Goal: Register for event/course

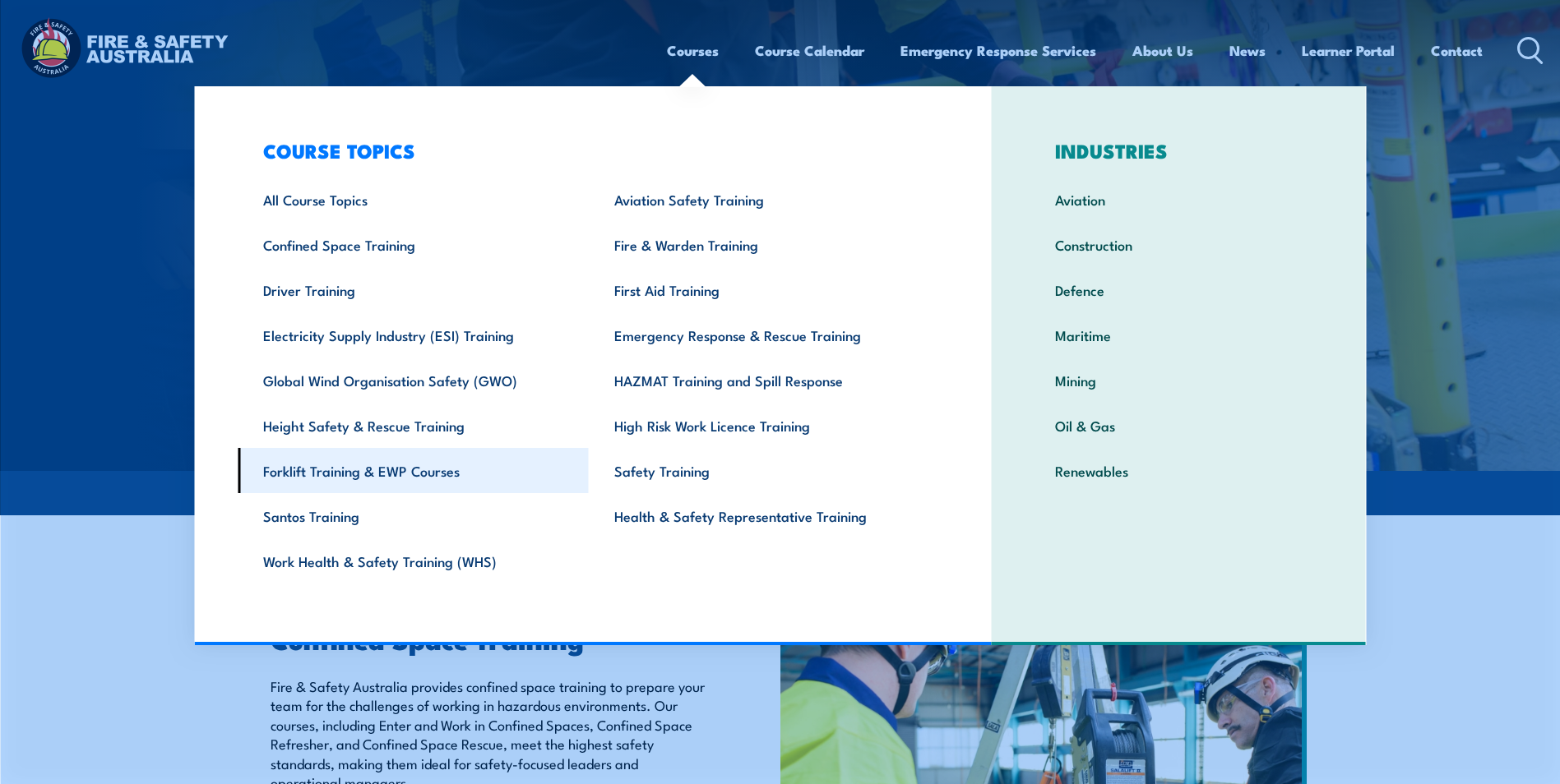
click at [381, 474] on link "Forklift Training & EWP Courses" at bounding box center [413, 470] width 351 height 45
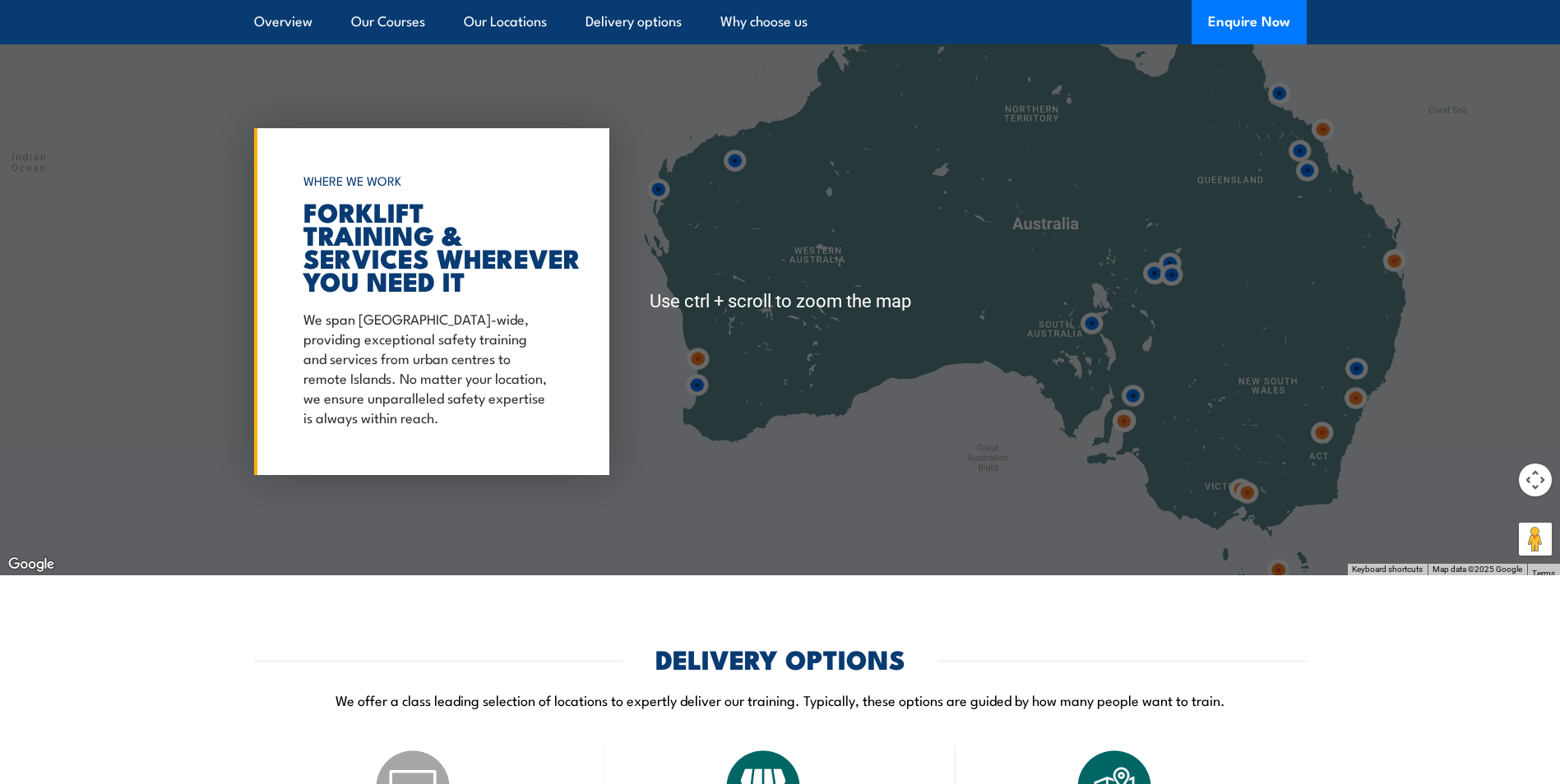
scroll to position [3042, 0]
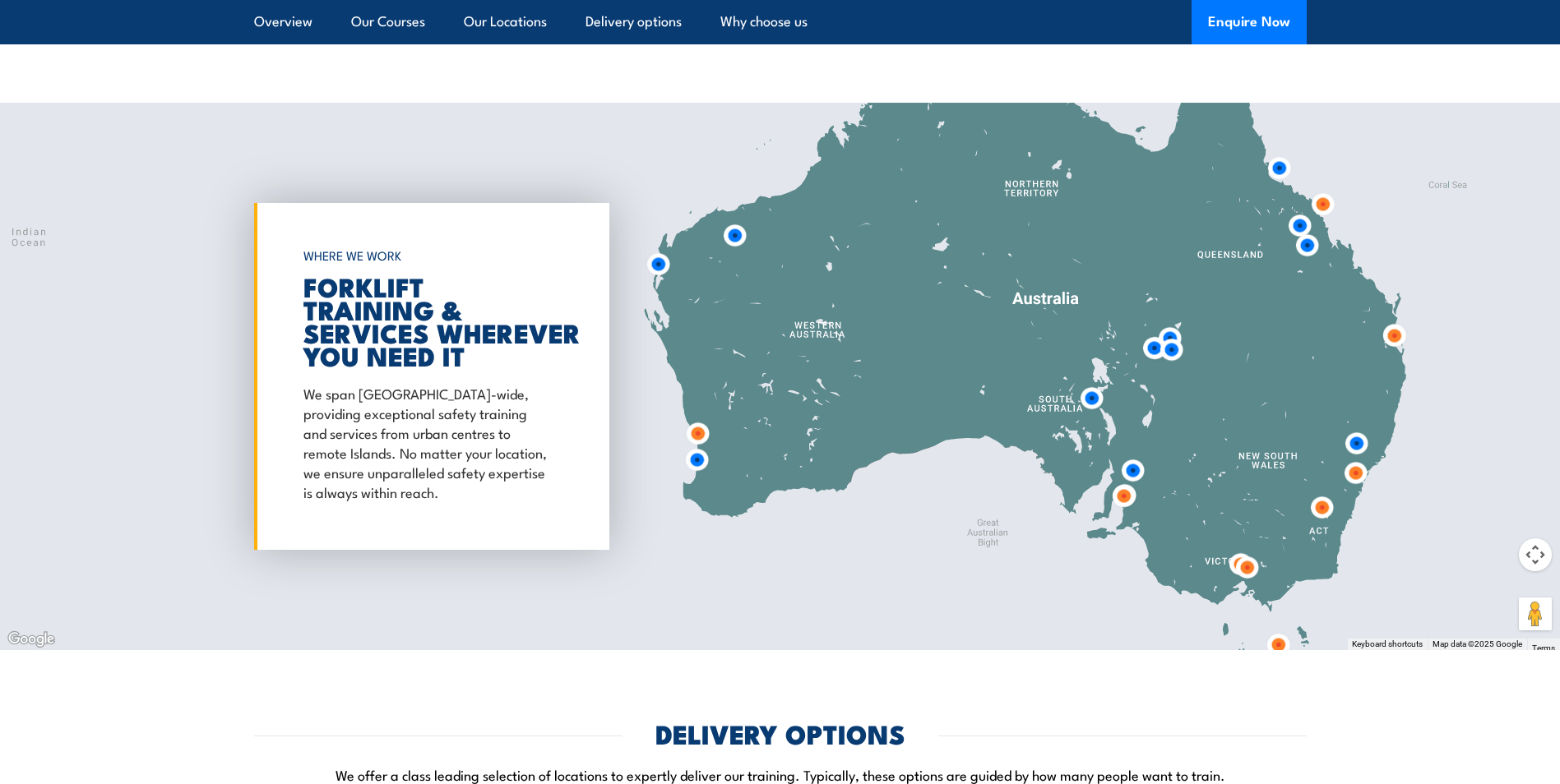
click at [1125, 496] on img at bounding box center [1123, 496] width 30 height 30
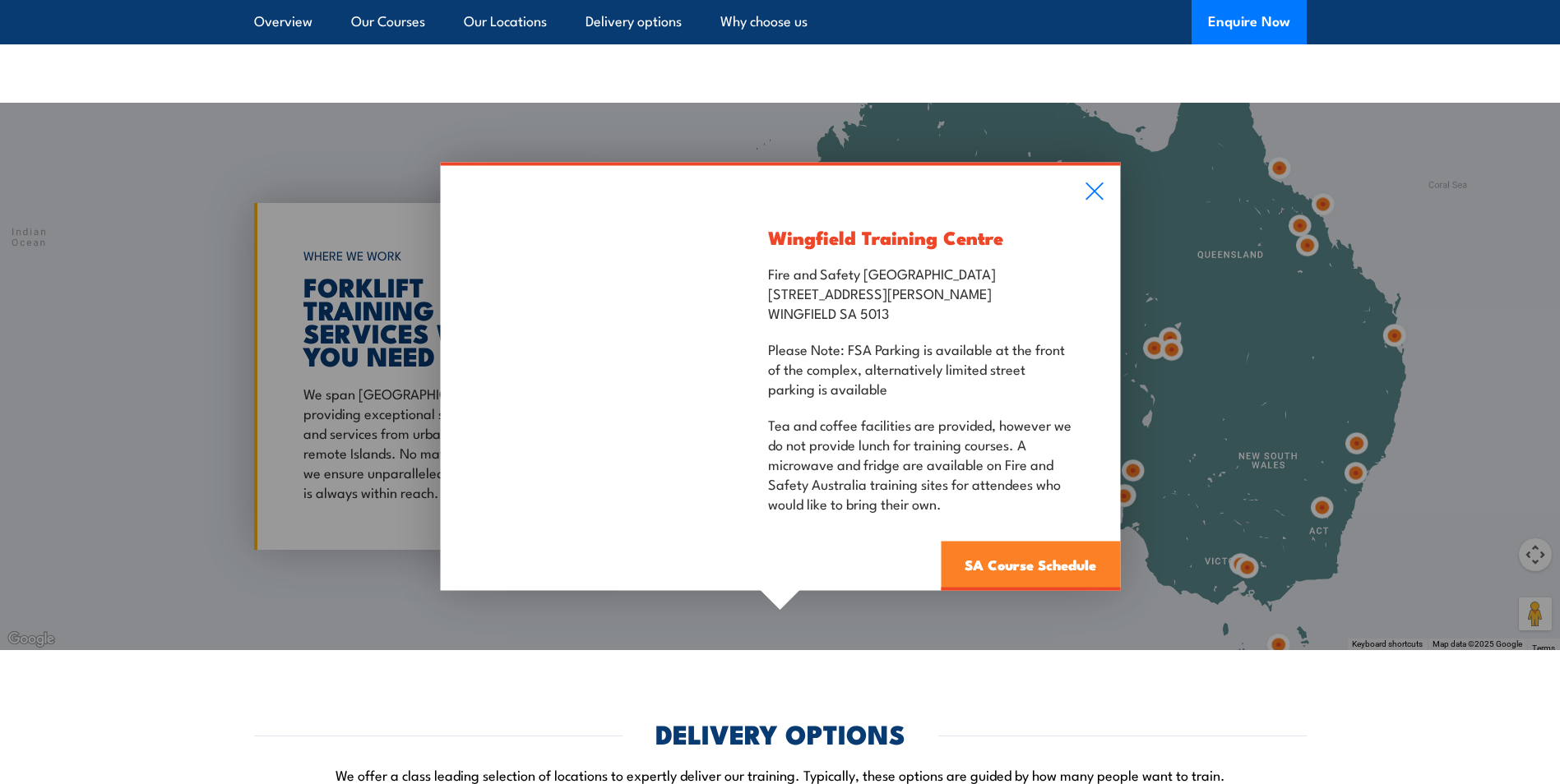
click at [991, 572] on link "SA Course Schedule" at bounding box center [1030, 566] width 179 height 49
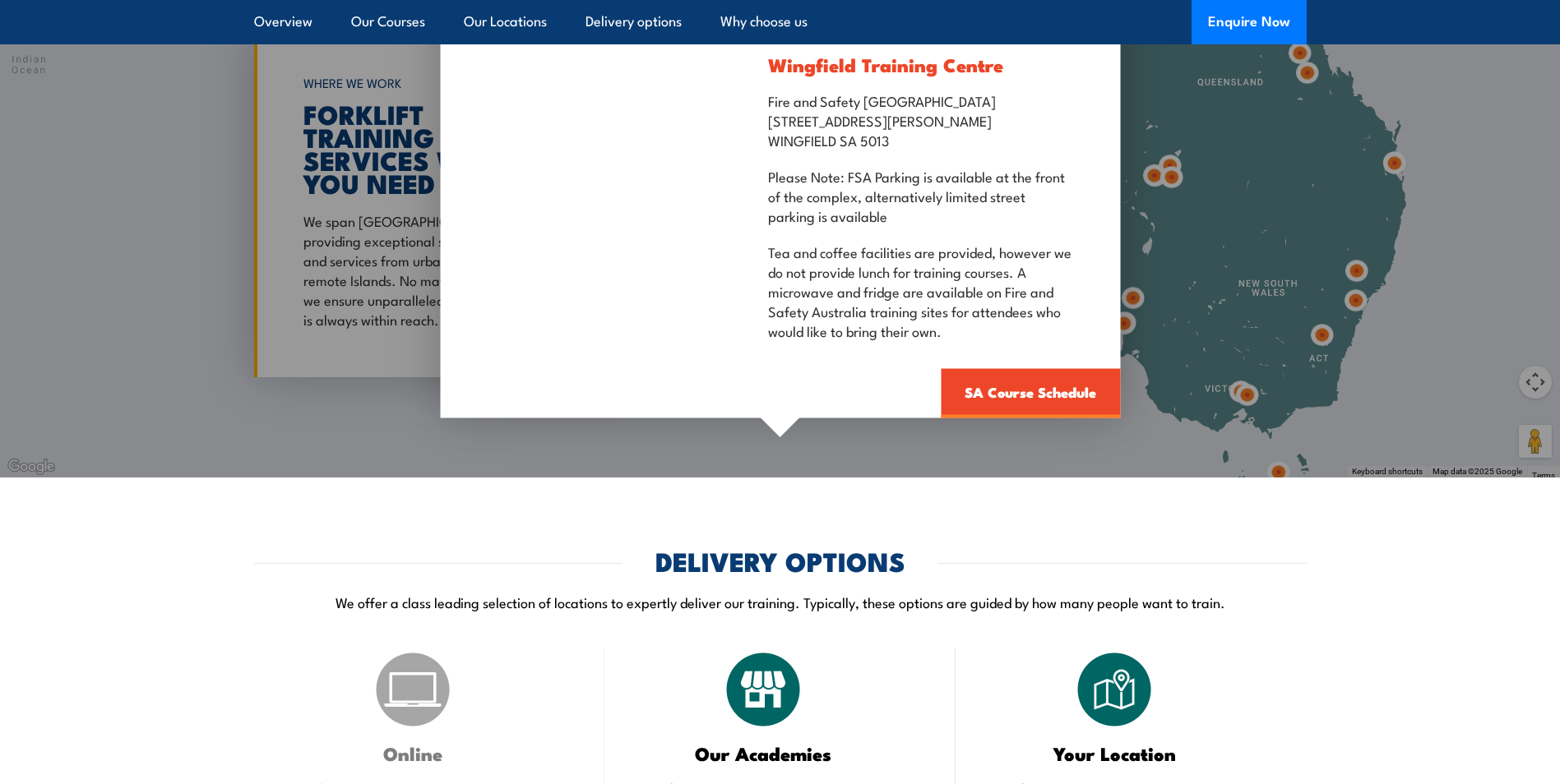
scroll to position [3371, 0]
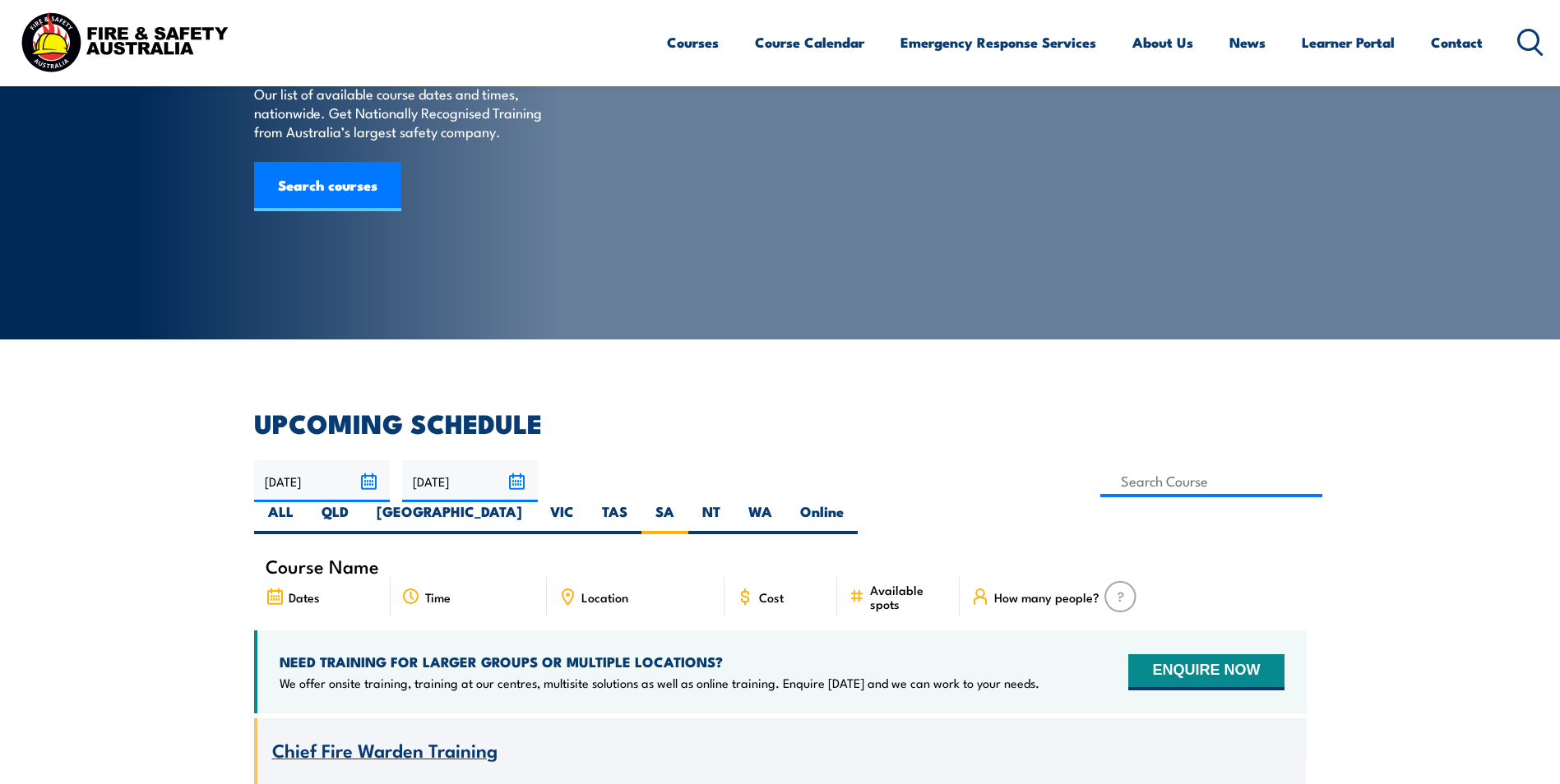
scroll to position [214, 0]
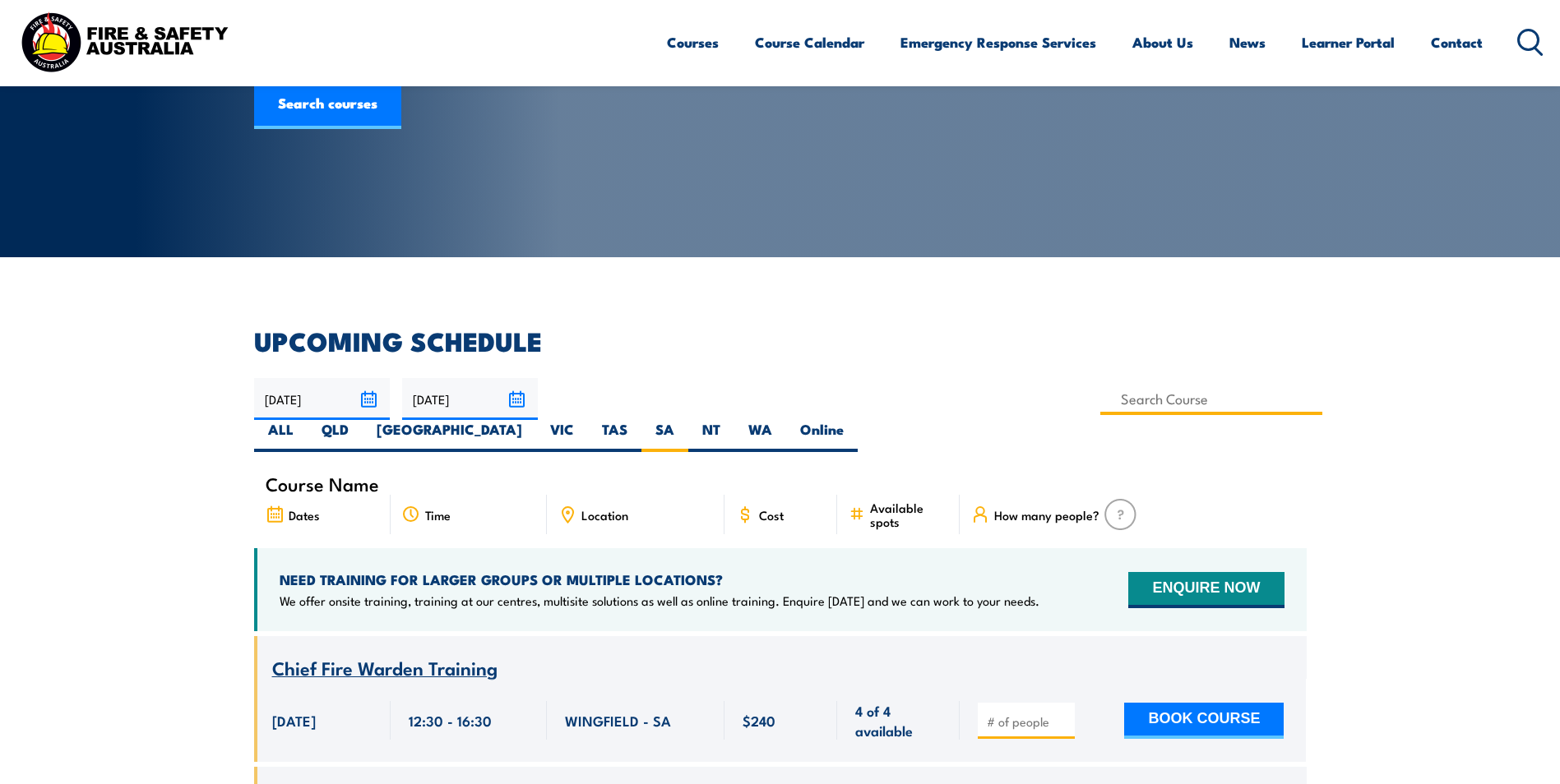
click at [1101, 397] on input at bounding box center [1212, 398] width 223 height 32
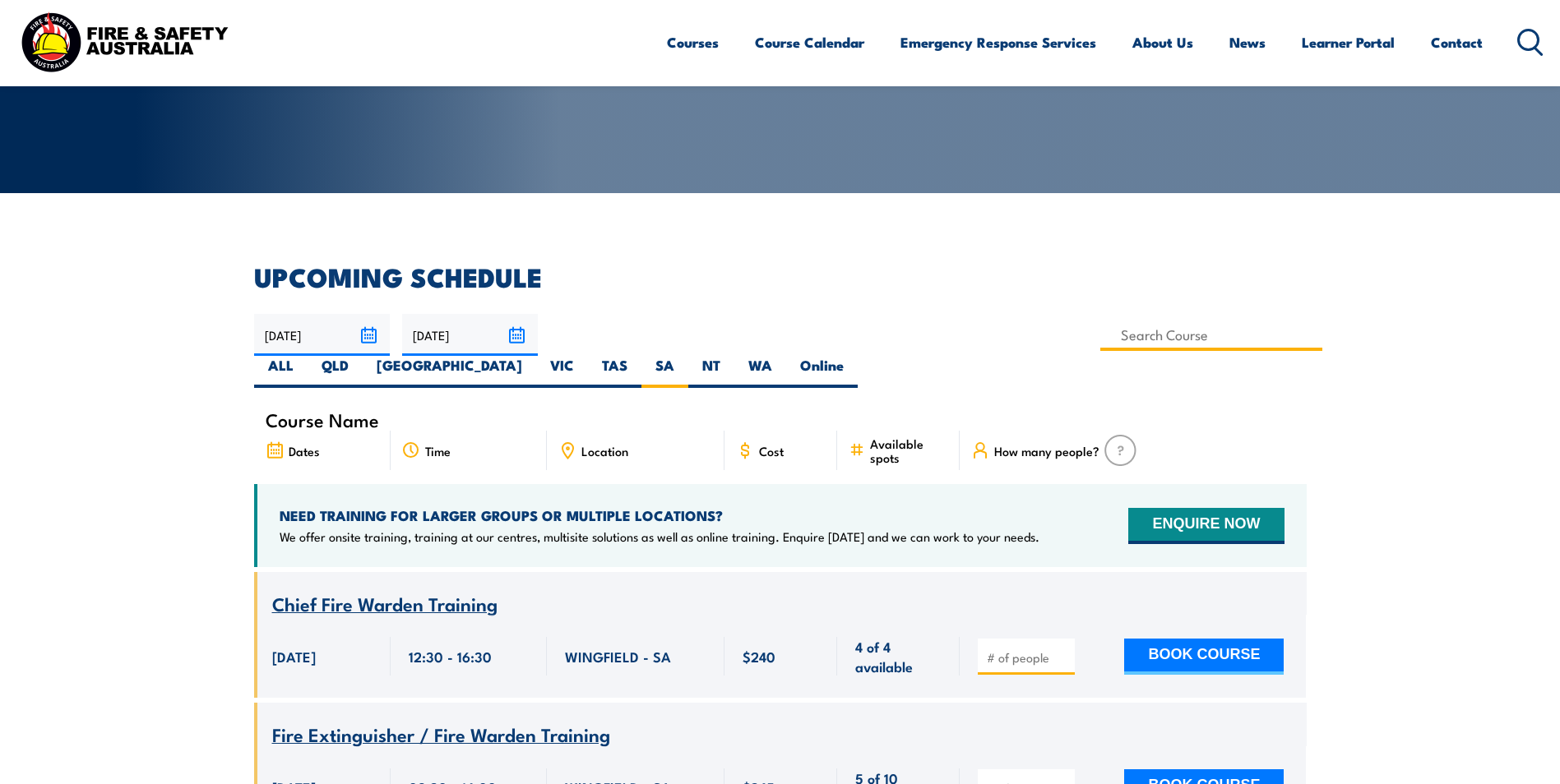
scroll to position [379, 0]
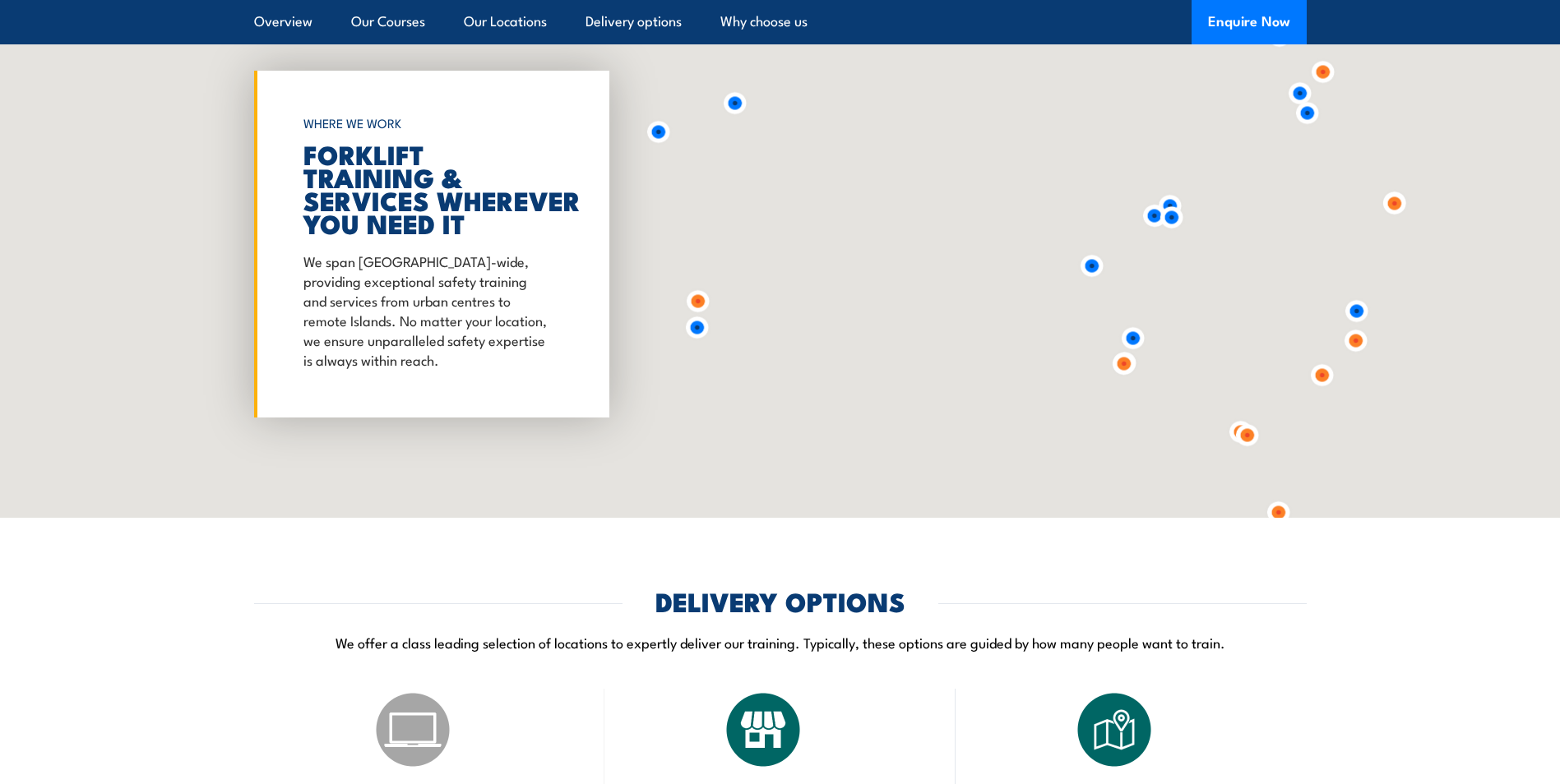
scroll to position [3371, 0]
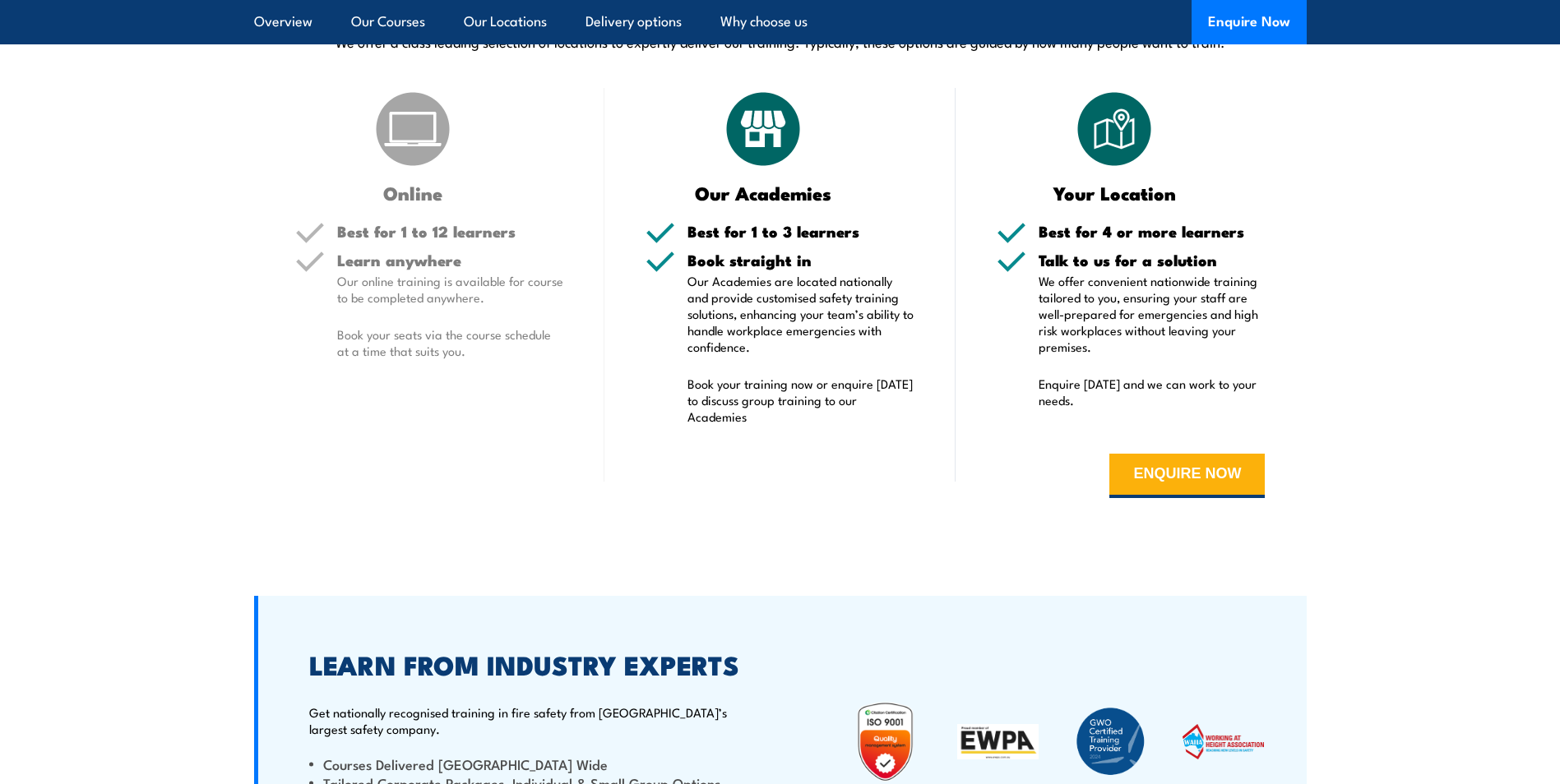
drag, startPoint x: 83, startPoint y: 539, endPoint x: 82, endPoint y: 528, distance: 11.0
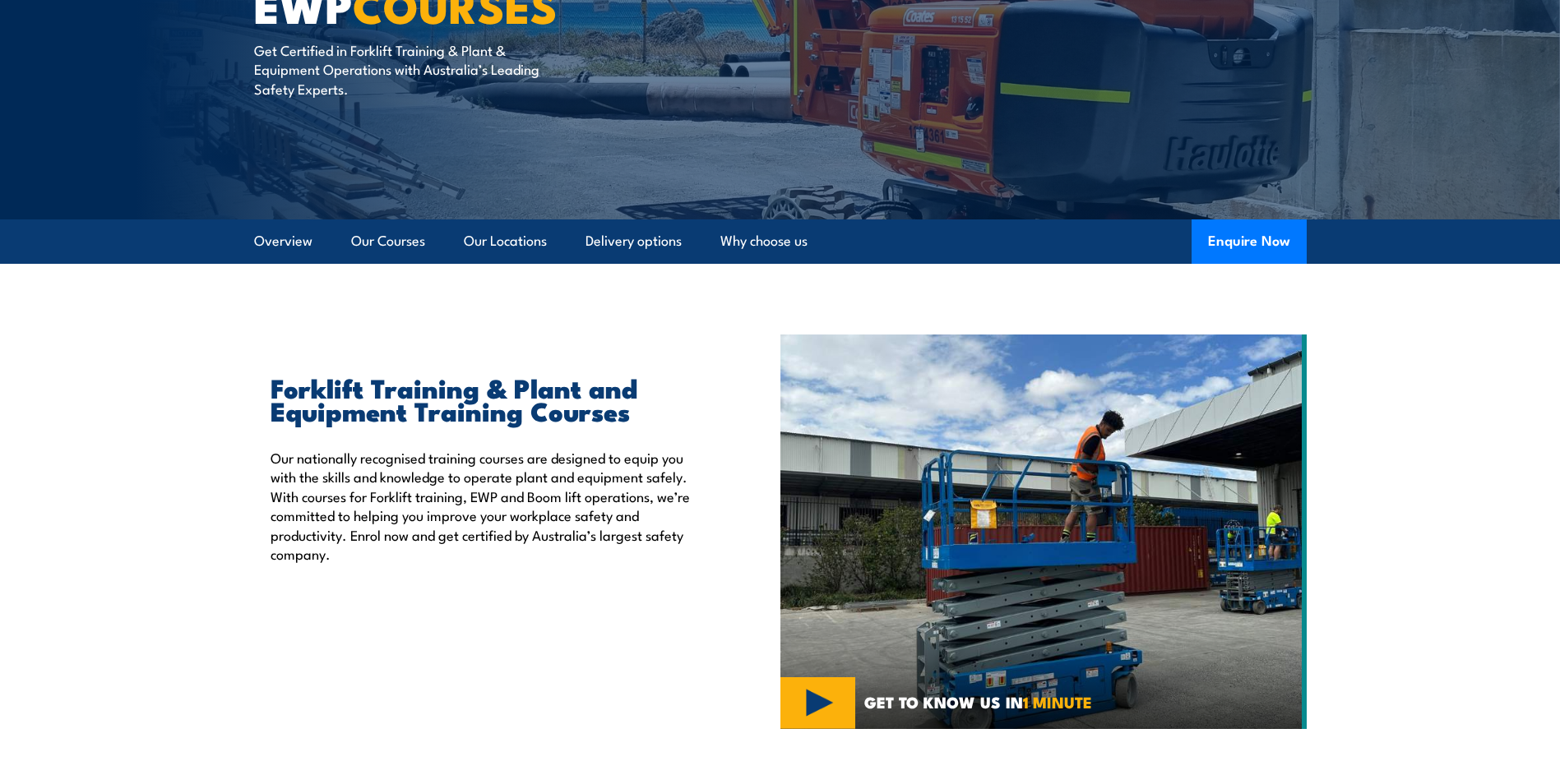
scroll to position [329, 0]
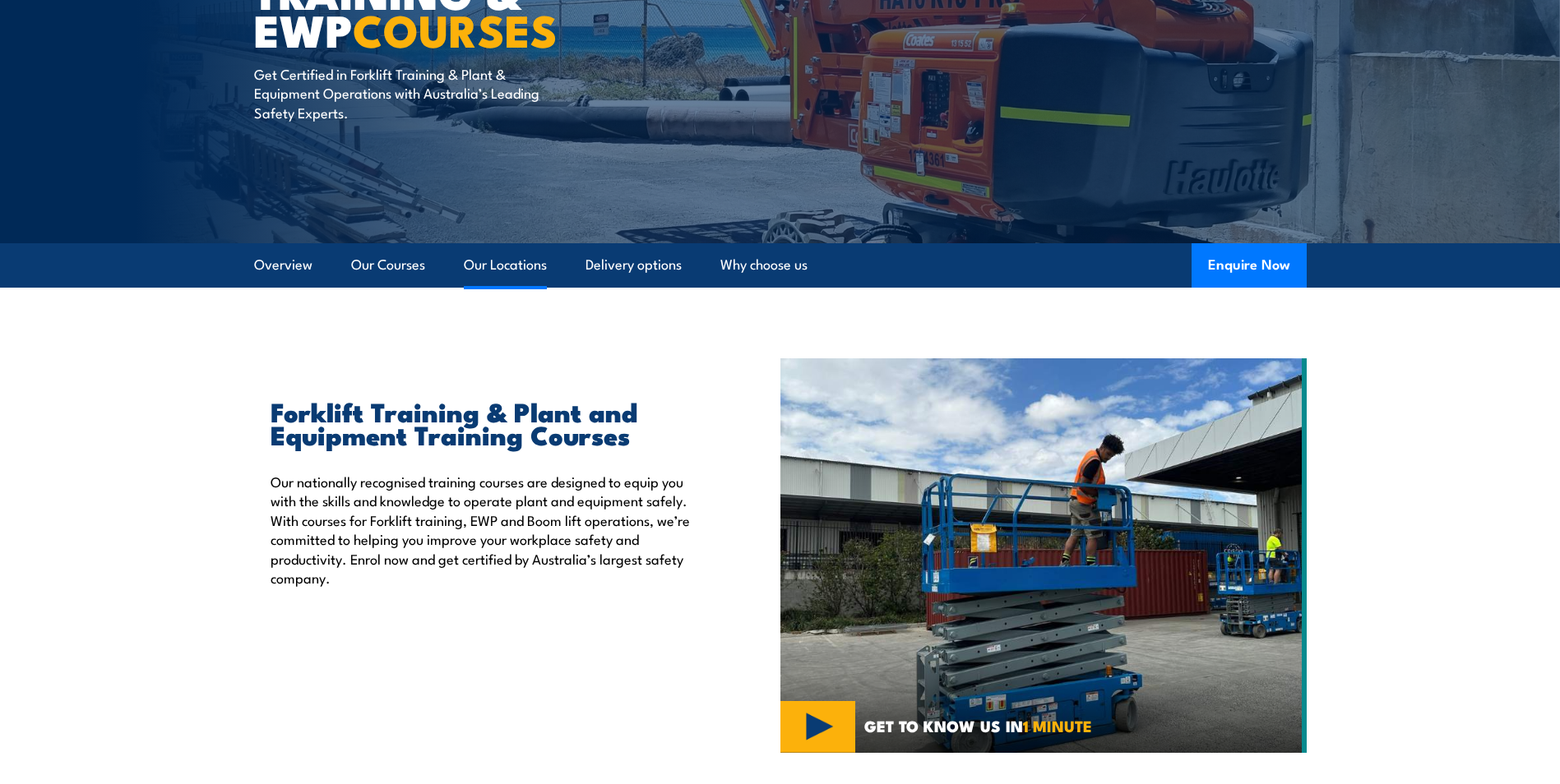
click at [500, 267] on link "Our Locations" at bounding box center [505, 265] width 83 height 43
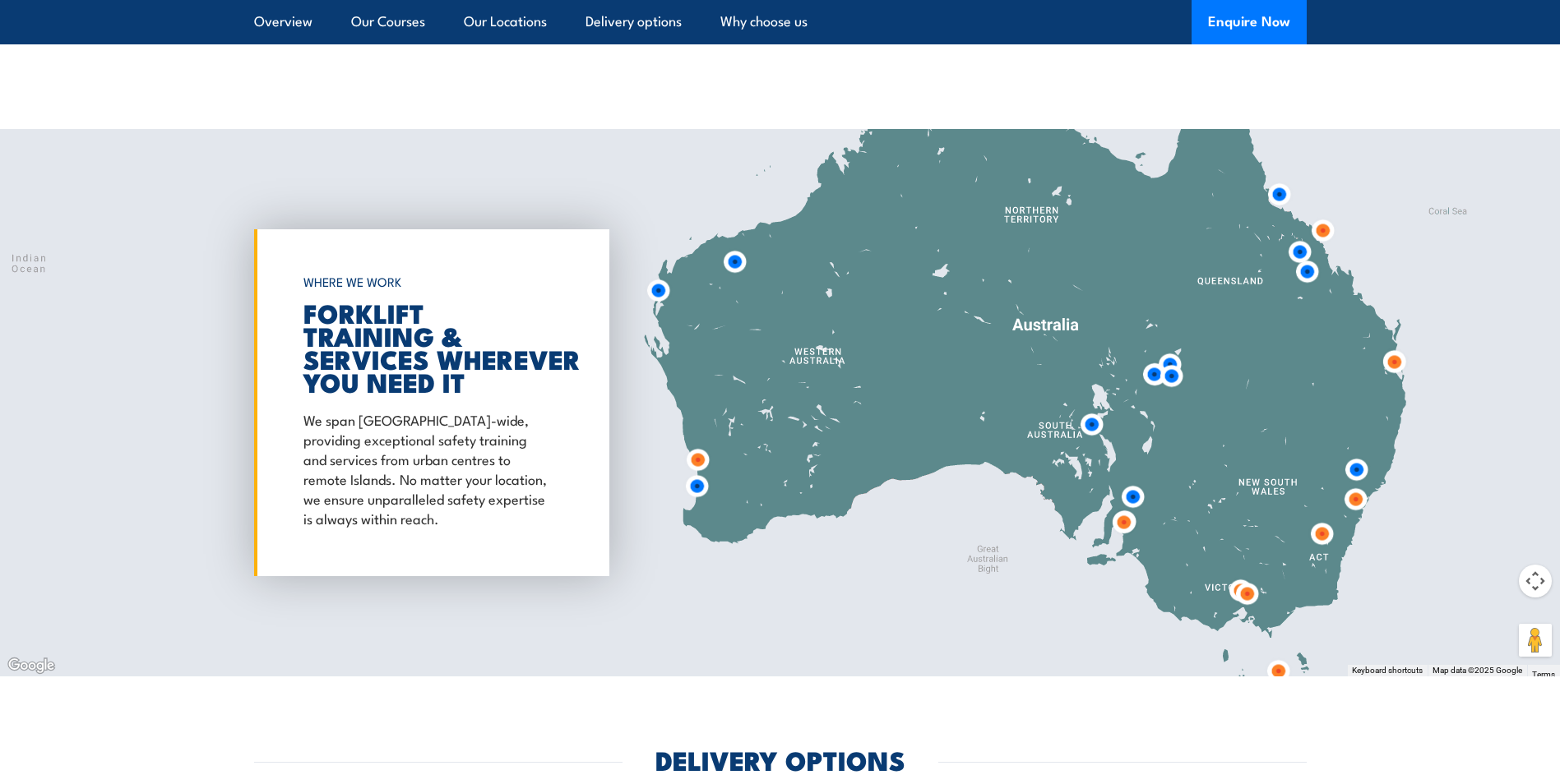
scroll to position [3144, 0]
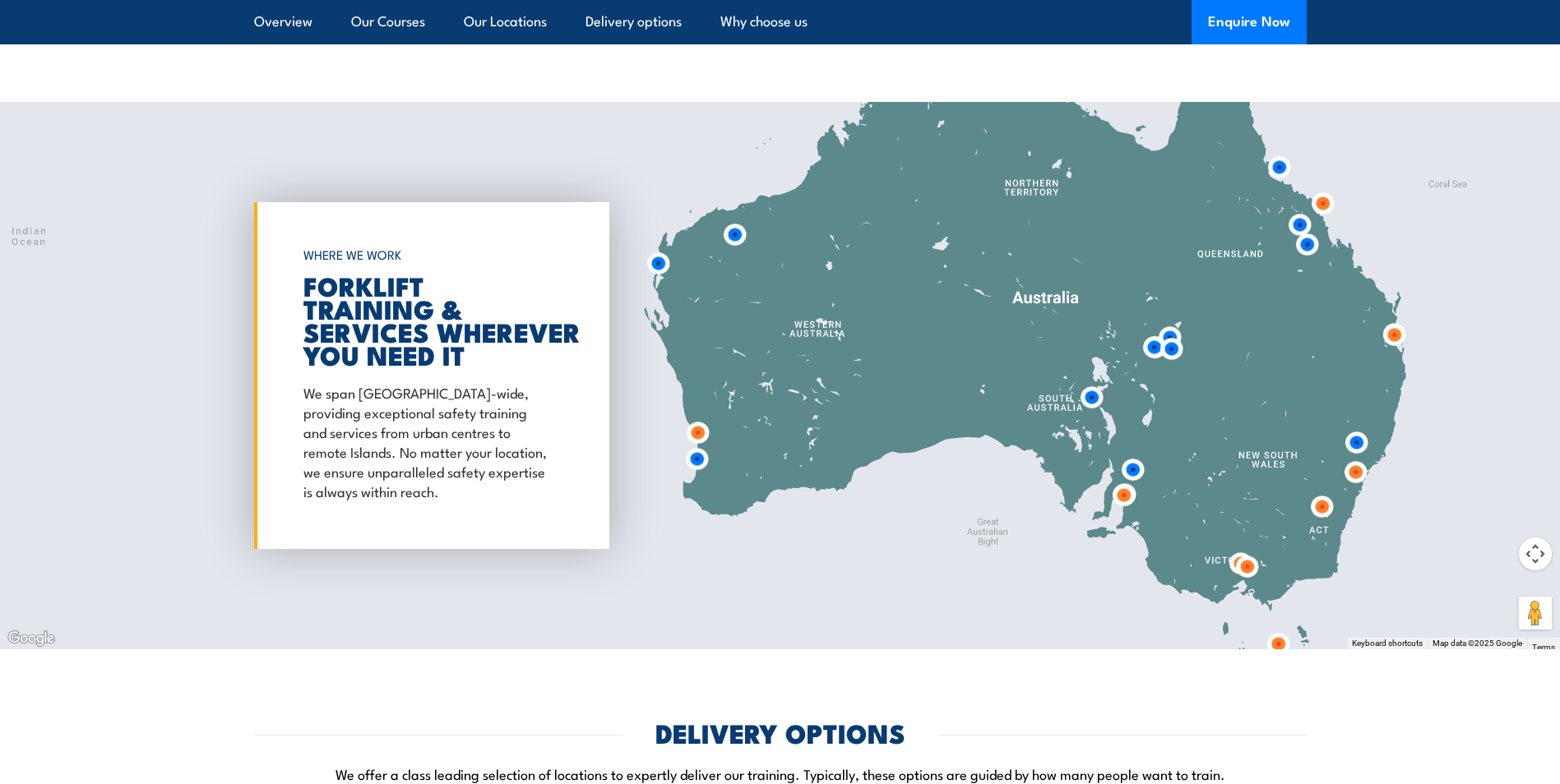
click at [1140, 465] on img at bounding box center [1133, 470] width 30 height 30
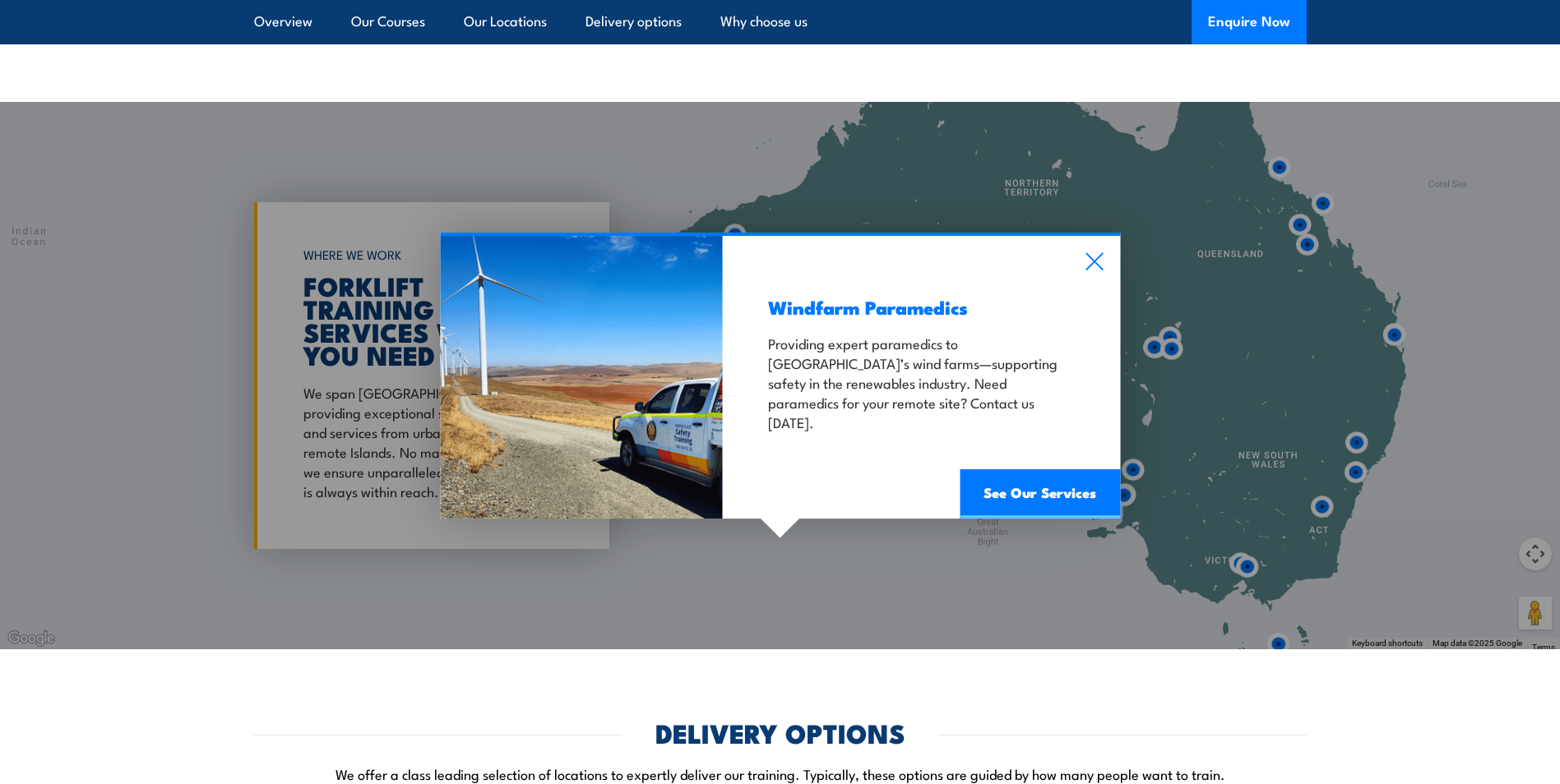
click at [1082, 249] on div "Windfarm Paramedics Providing expert paramedics to South Australia’s wind farms…" at bounding box center [921, 377] width 397 height 282
click at [1088, 258] on icon at bounding box center [1095, 261] width 19 height 18
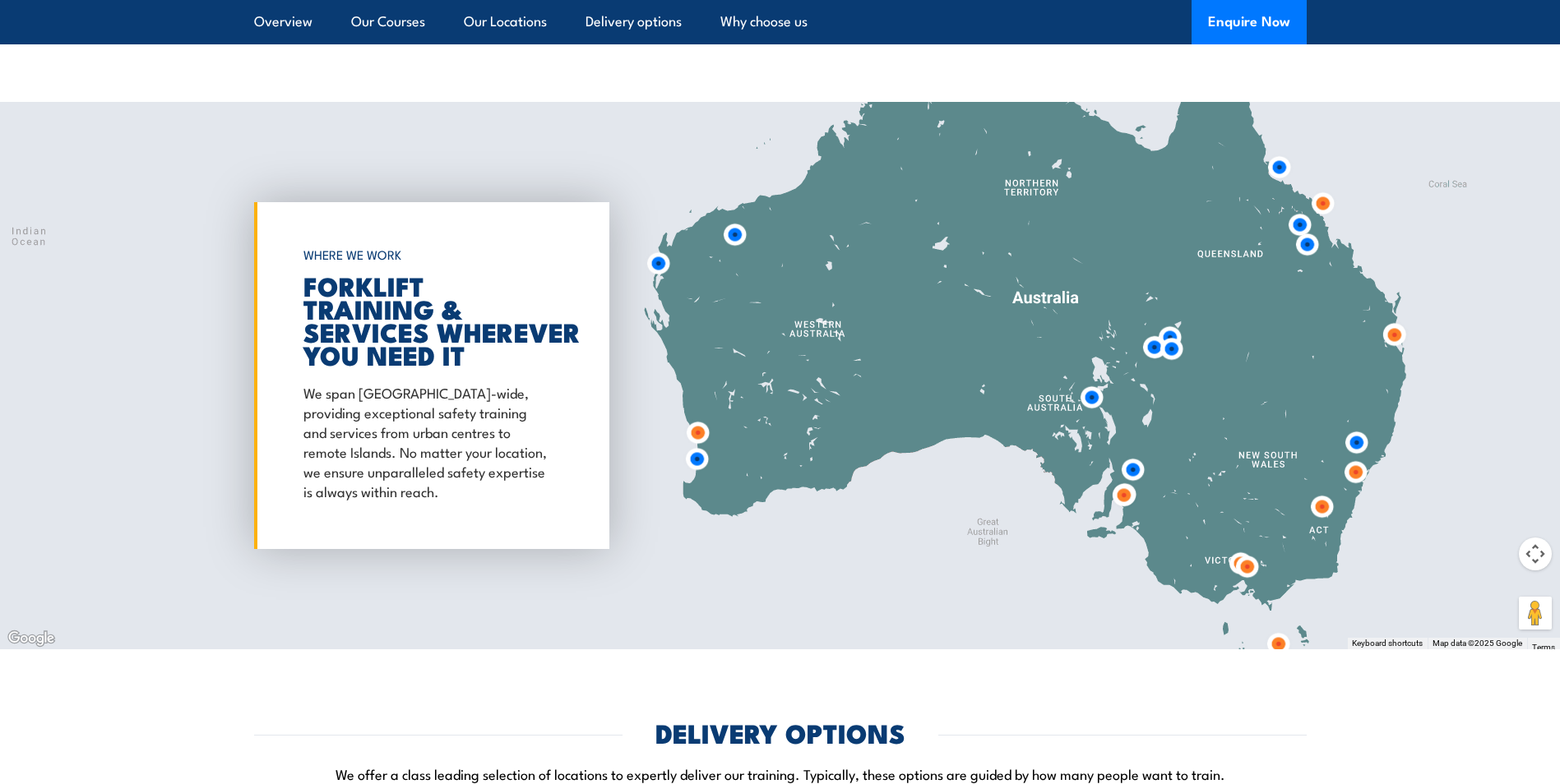
click at [1120, 496] on img at bounding box center [1123, 495] width 30 height 30
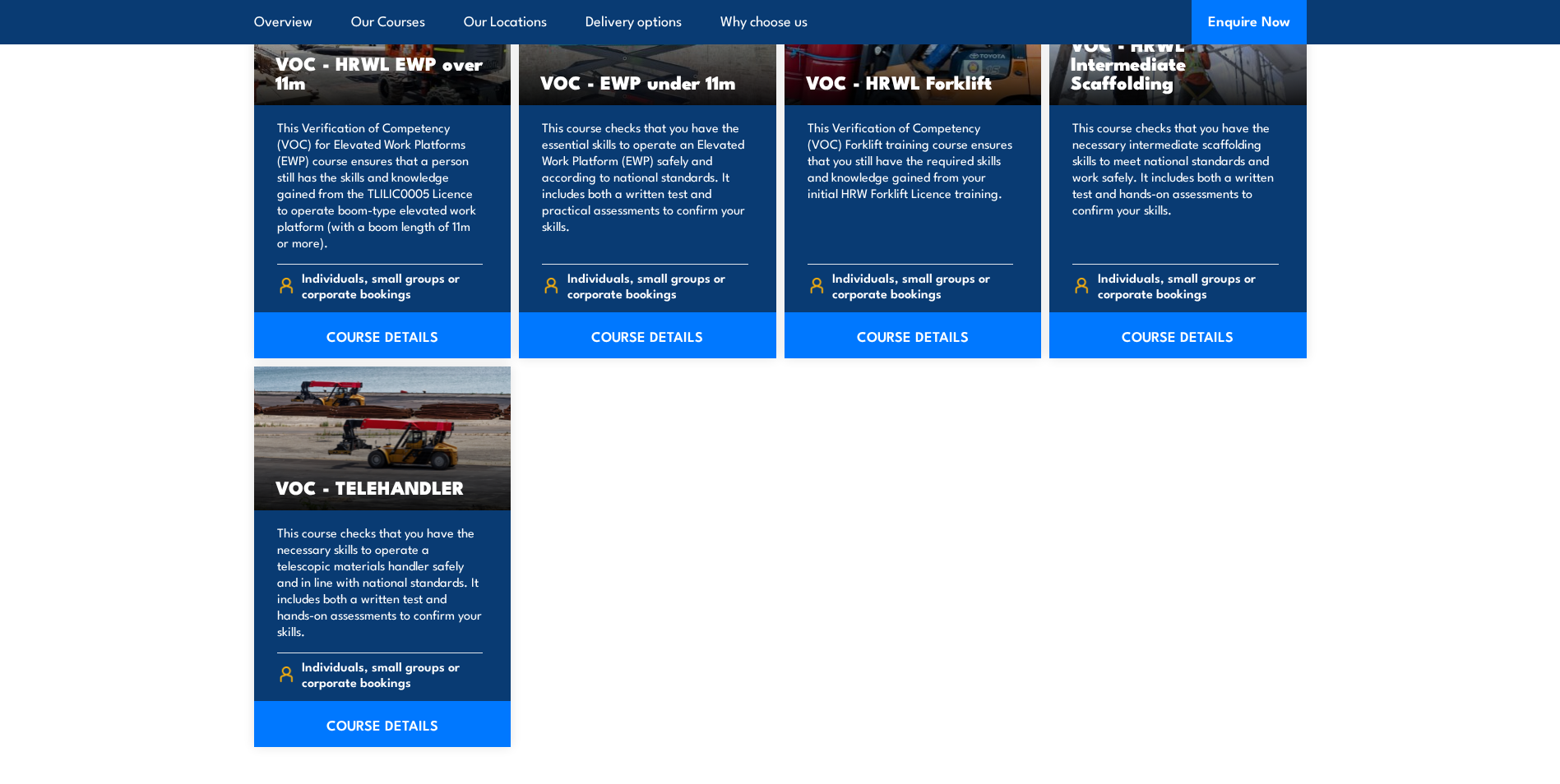
scroll to position [0, 0]
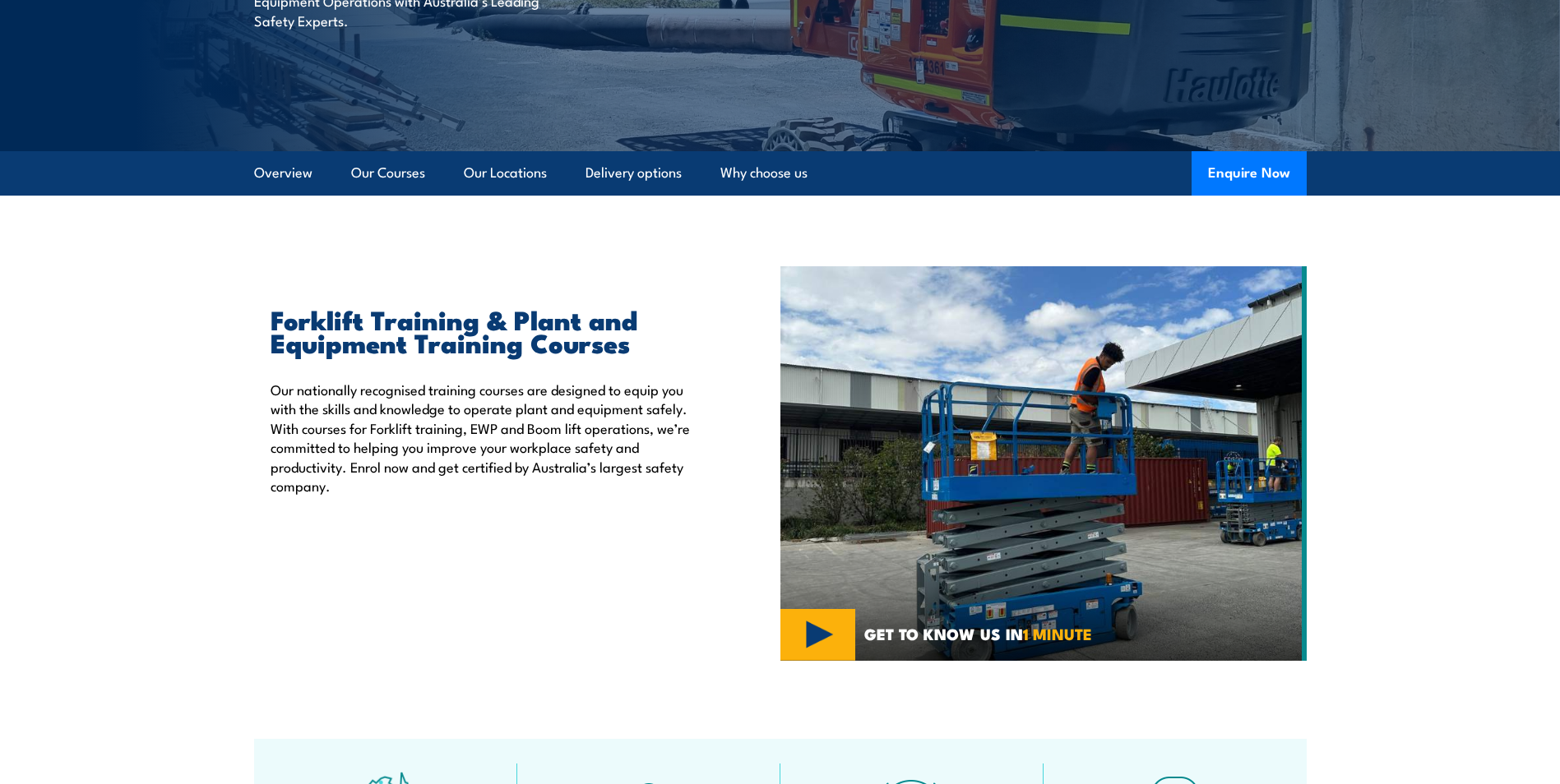
scroll to position [426, 0]
